Goal: Task Accomplishment & Management: Use online tool/utility

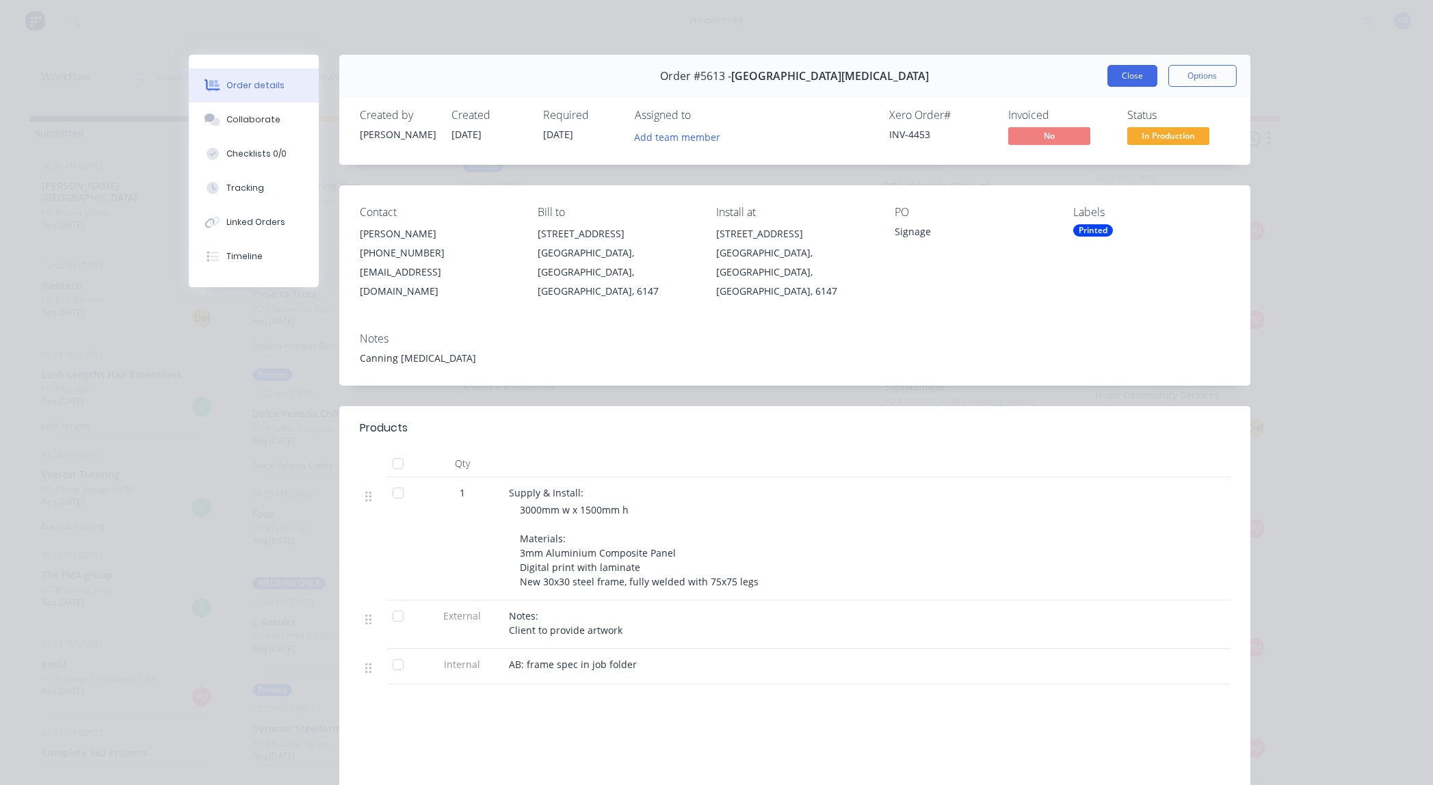
scroll to position [576, 0]
click at [1118, 81] on button "Close" at bounding box center [1133, 76] width 50 height 22
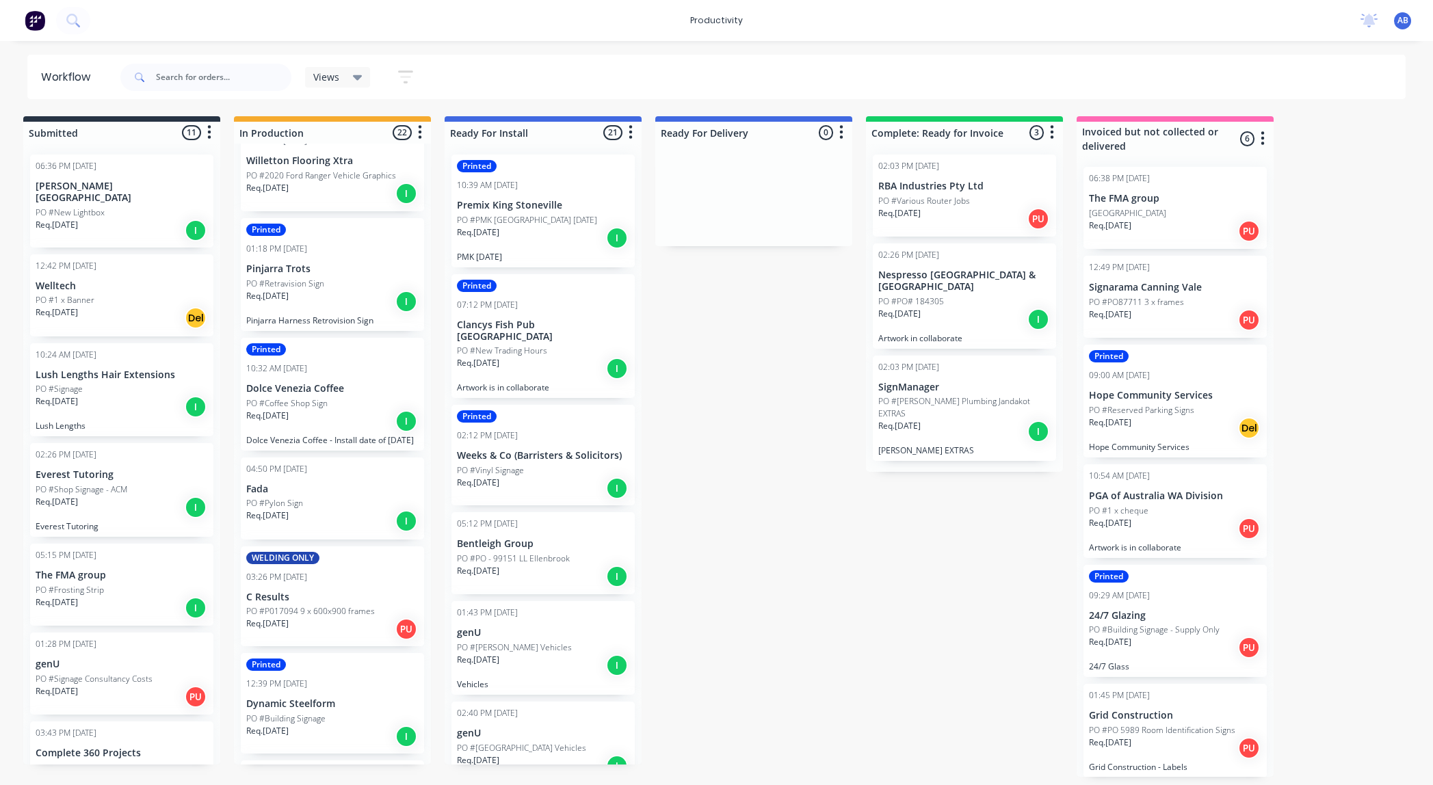
scroll to position [0, 0]
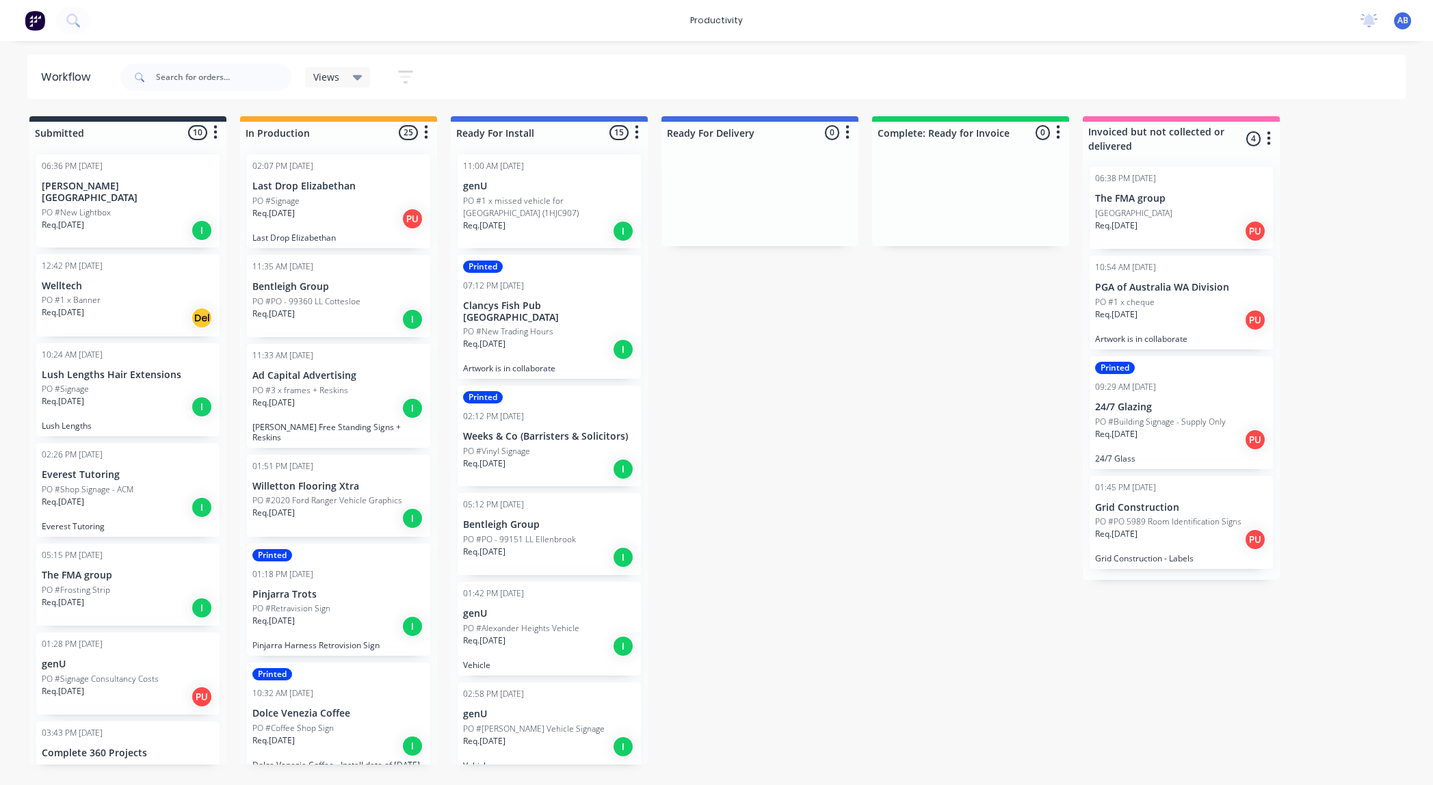
click at [298, 205] on p "PO #Signage" at bounding box center [275, 201] width 47 height 12
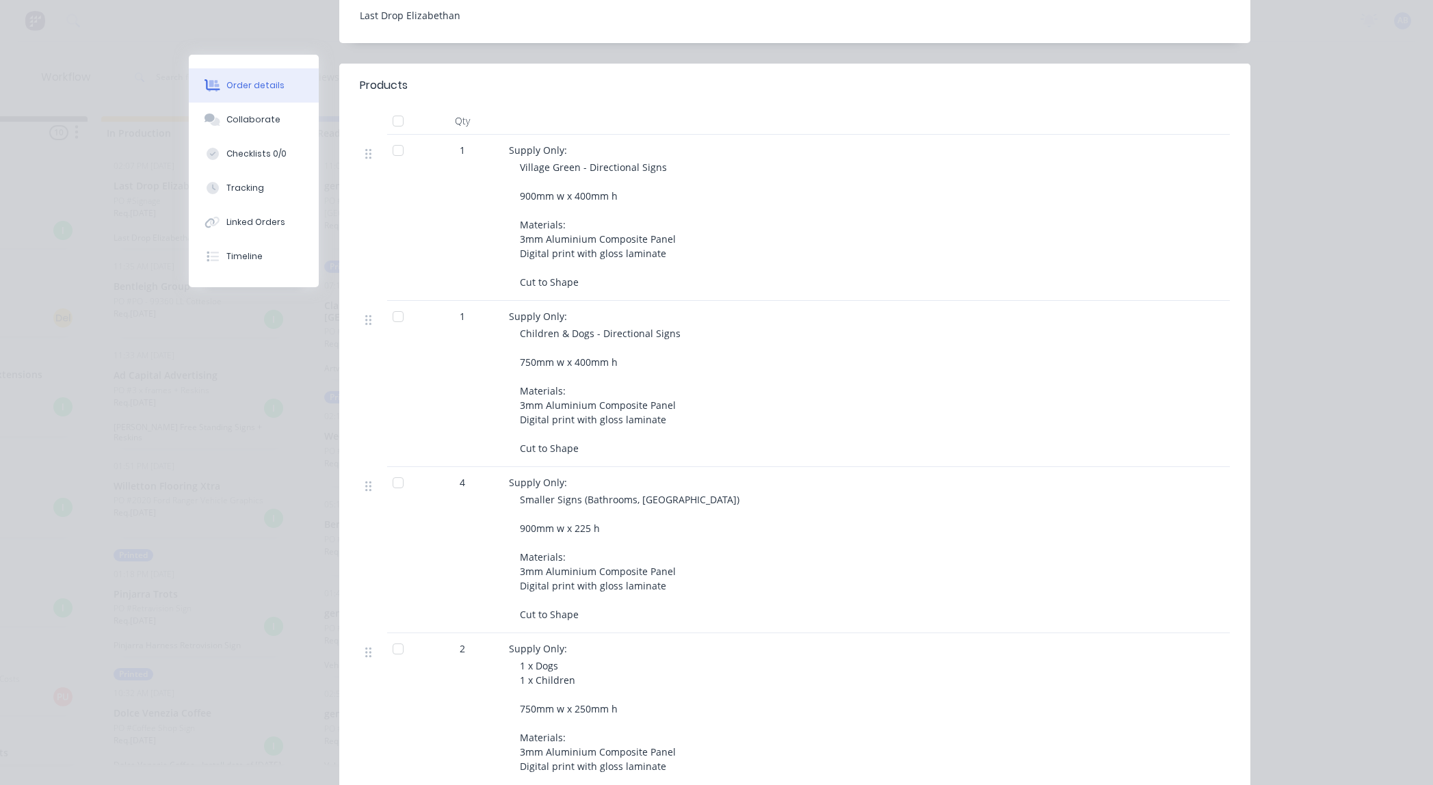
scroll to position [0, 253]
click at [681, 64] on header "Products" at bounding box center [794, 86] width 911 height 44
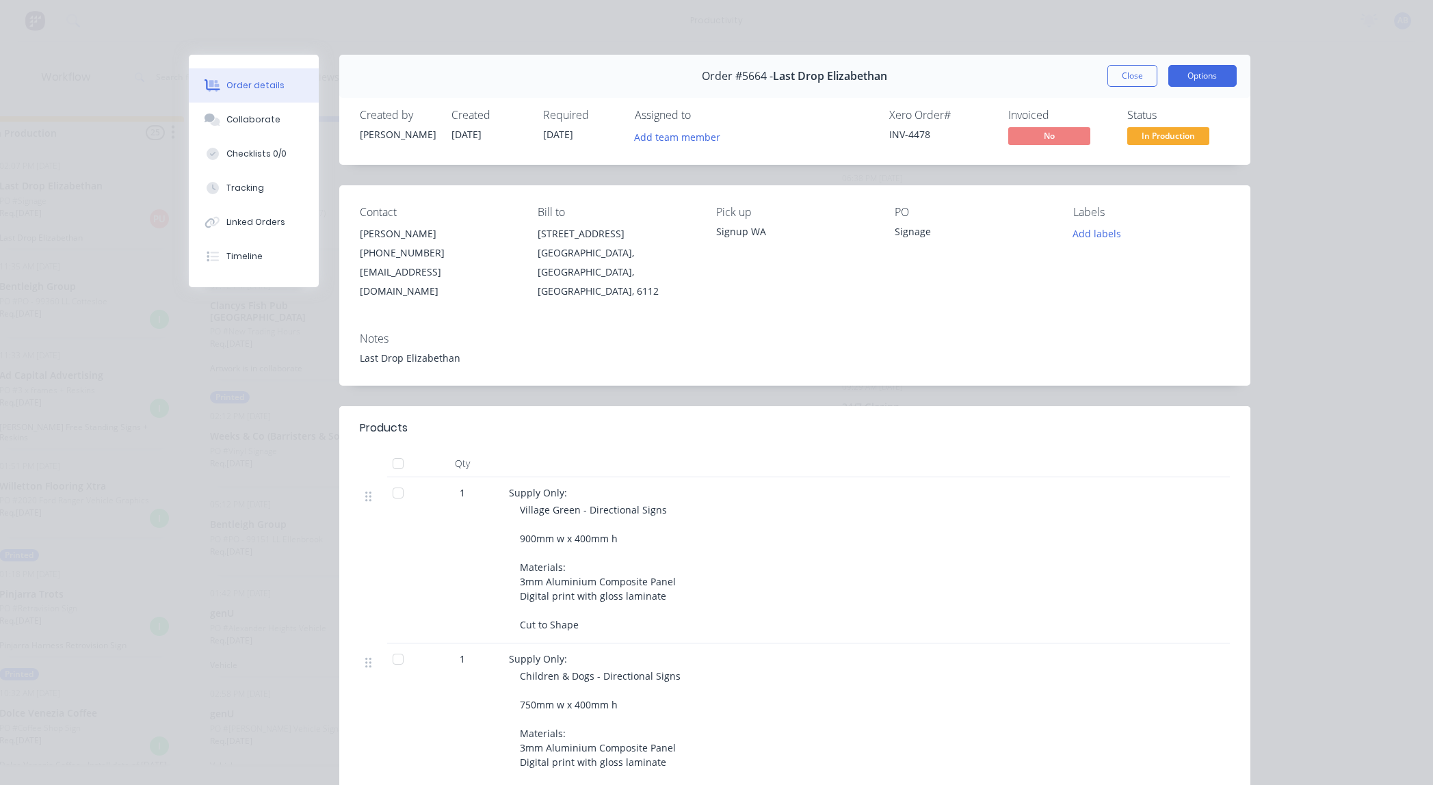
scroll to position [0, 246]
click at [1202, 79] on button "Options" at bounding box center [1203, 76] width 68 height 22
click at [1161, 138] on div "Work Order" at bounding box center [1165, 139] width 119 height 20
click at [1140, 164] on div "Standard" at bounding box center [1165, 166] width 119 height 20
